Goal: Task Accomplishment & Management: Manage account settings

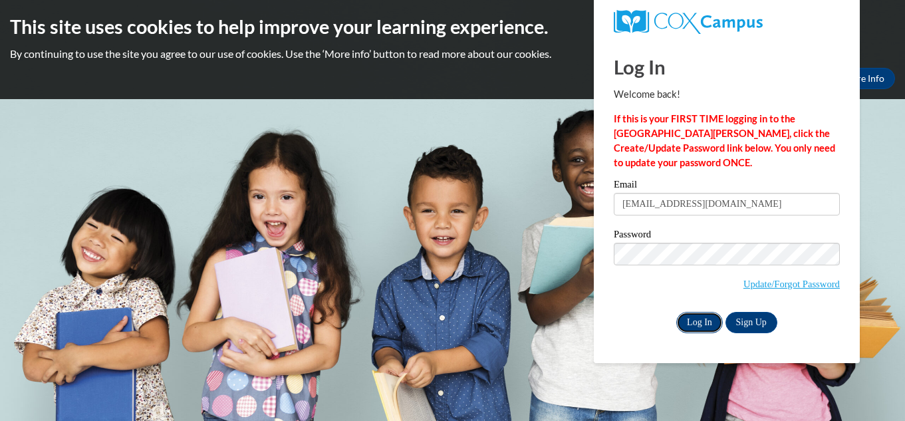
click at [708, 324] on input "Log In" at bounding box center [699, 322] width 47 height 21
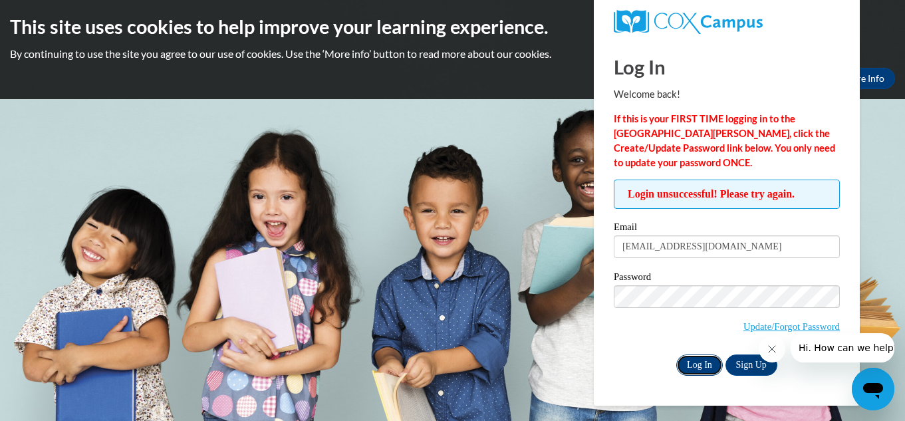
click at [703, 370] on input "Log In" at bounding box center [699, 364] width 47 height 21
click at [694, 363] on input "Log In" at bounding box center [699, 364] width 47 height 21
click at [697, 370] on input "Log In" at bounding box center [699, 364] width 47 height 21
click at [696, 355] on input "Log In" at bounding box center [699, 364] width 47 height 21
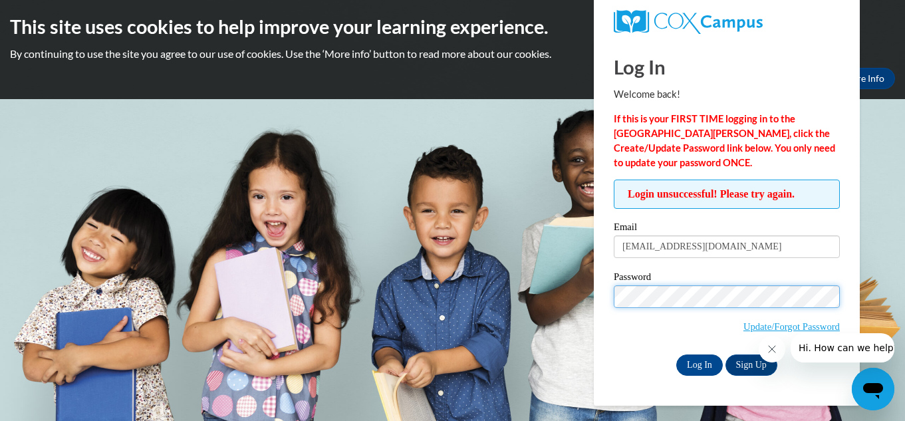
click at [676, 354] on input "Log In" at bounding box center [699, 364] width 47 height 21
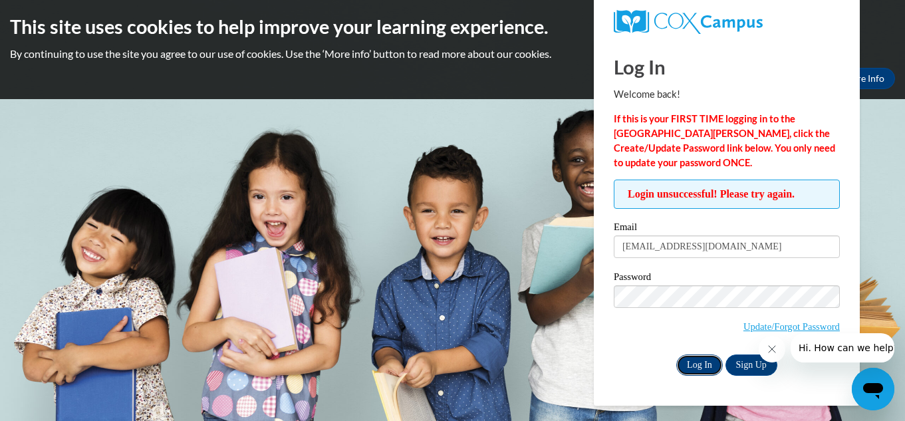
click at [709, 356] on input "Log In" at bounding box center [699, 364] width 47 height 21
click at [801, 324] on link "Update/Forgot Password" at bounding box center [791, 326] width 96 height 11
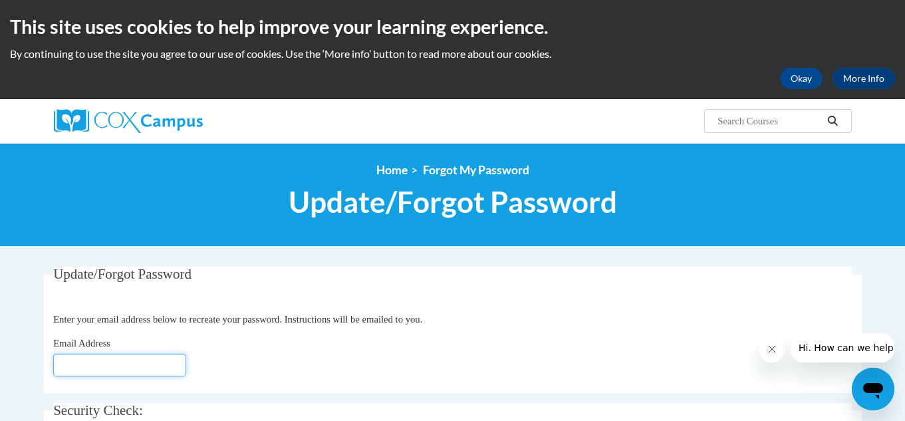
click at [111, 369] on input "Email Address" at bounding box center [119, 365] width 133 height 23
type input "[EMAIL_ADDRESS][DOMAIN_NAME]"
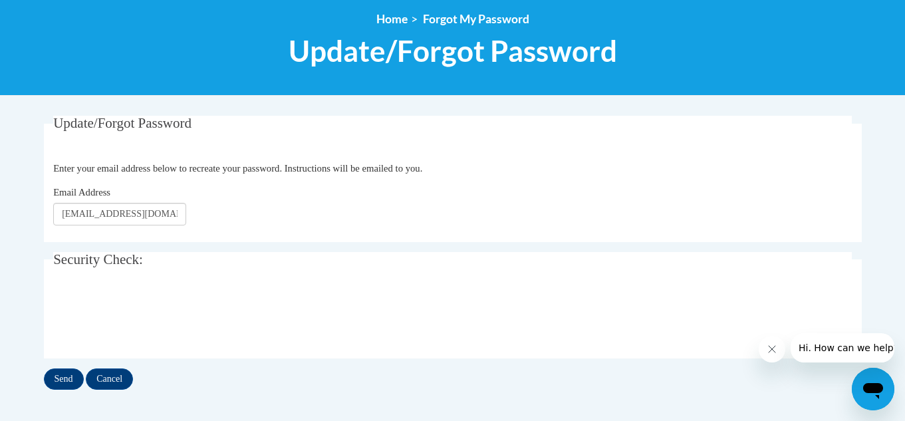
scroll to position [155, 0]
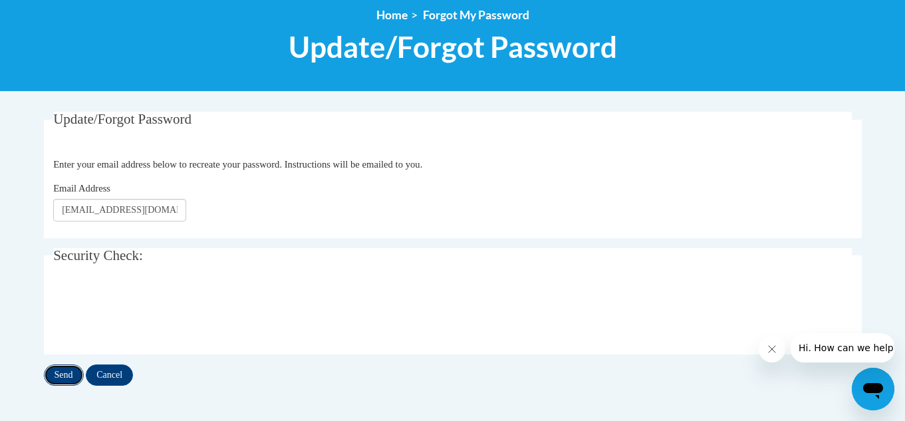
click at [61, 374] on input "Send" at bounding box center [64, 374] width 40 height 21
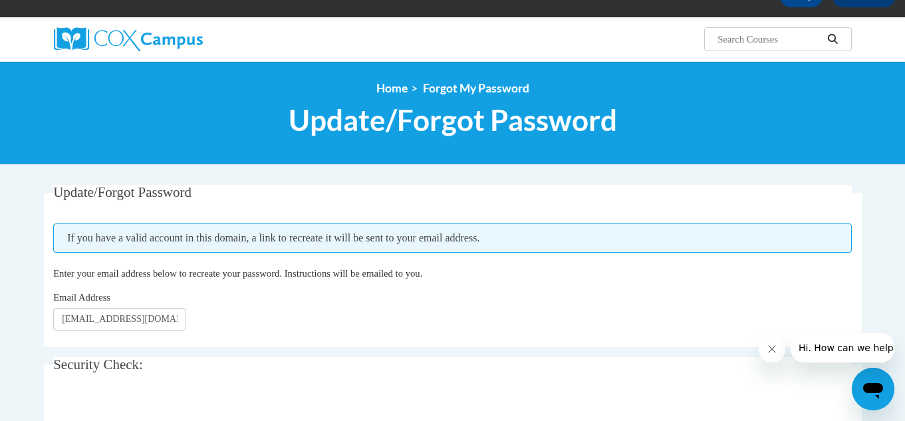
scroll to position [84, 0]
